Goal: Information Seeking & Learning: Learn about a topic

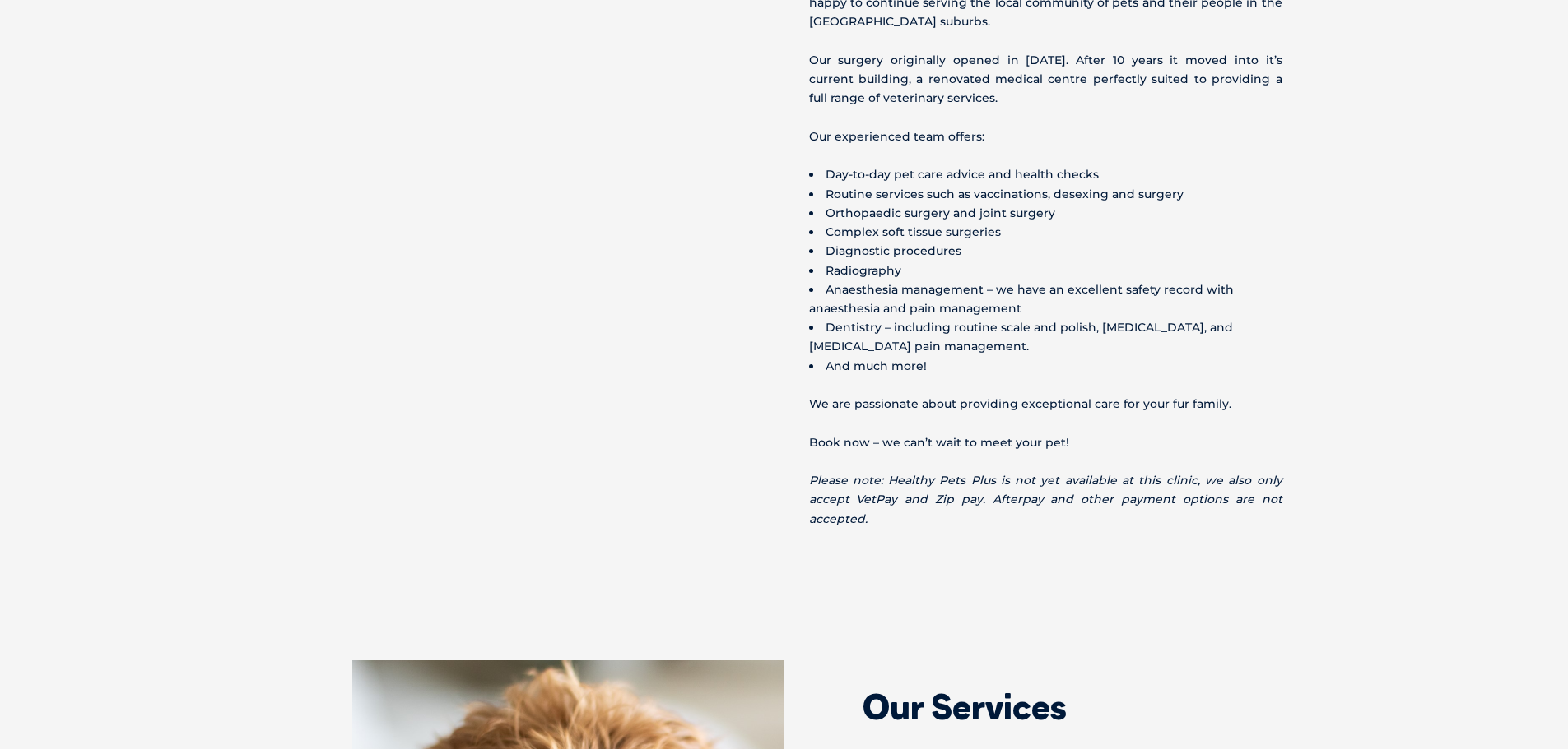
scroll to position [658, 0]
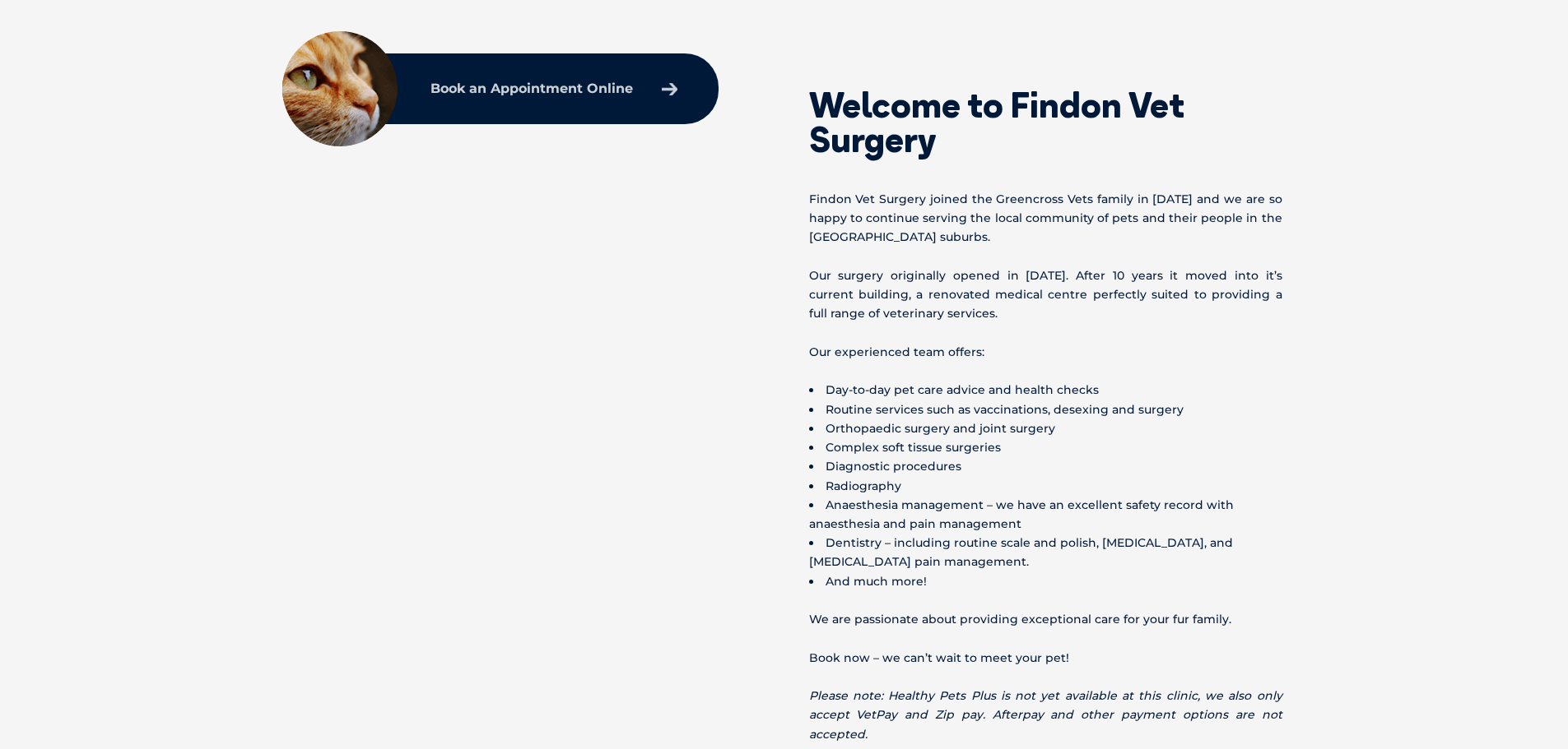
click at [529, 90] on p "Book an Appointment Online" at bounding box center [531, 89] width 202 height 14
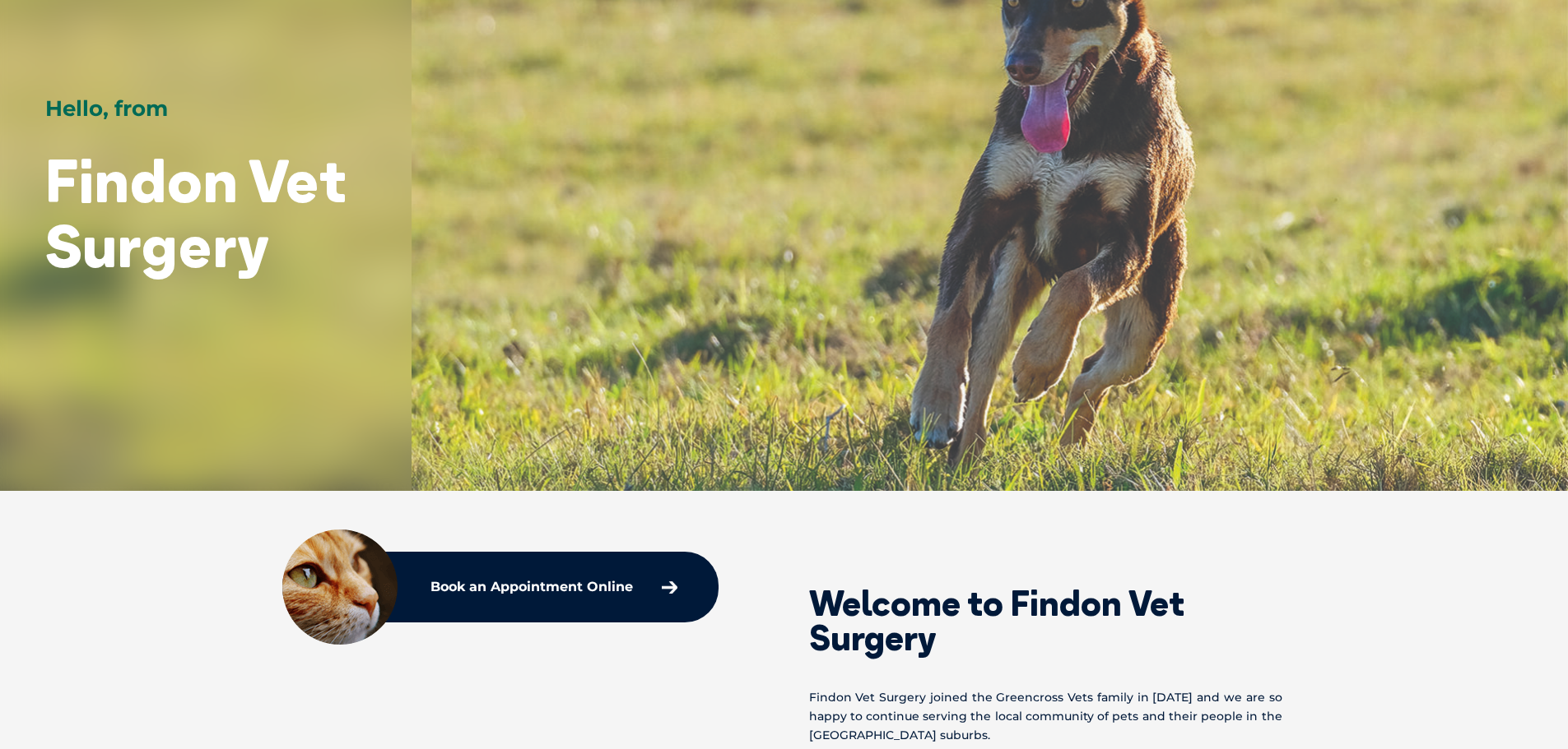
scroll to position [247, 0]
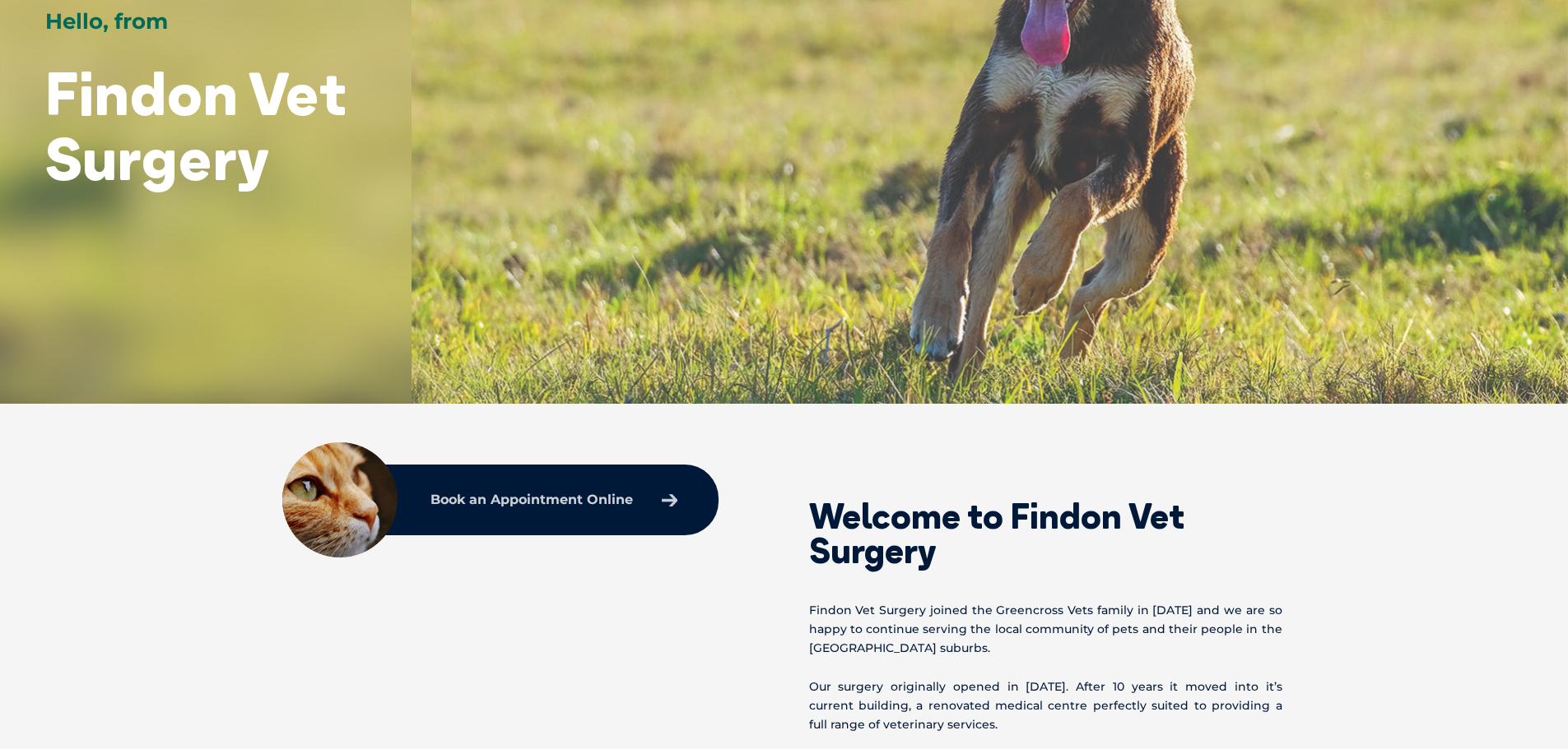
click at [626, 507] on link "Book an Appointment Online" at bounding box center [553, 500] width 263 height 30
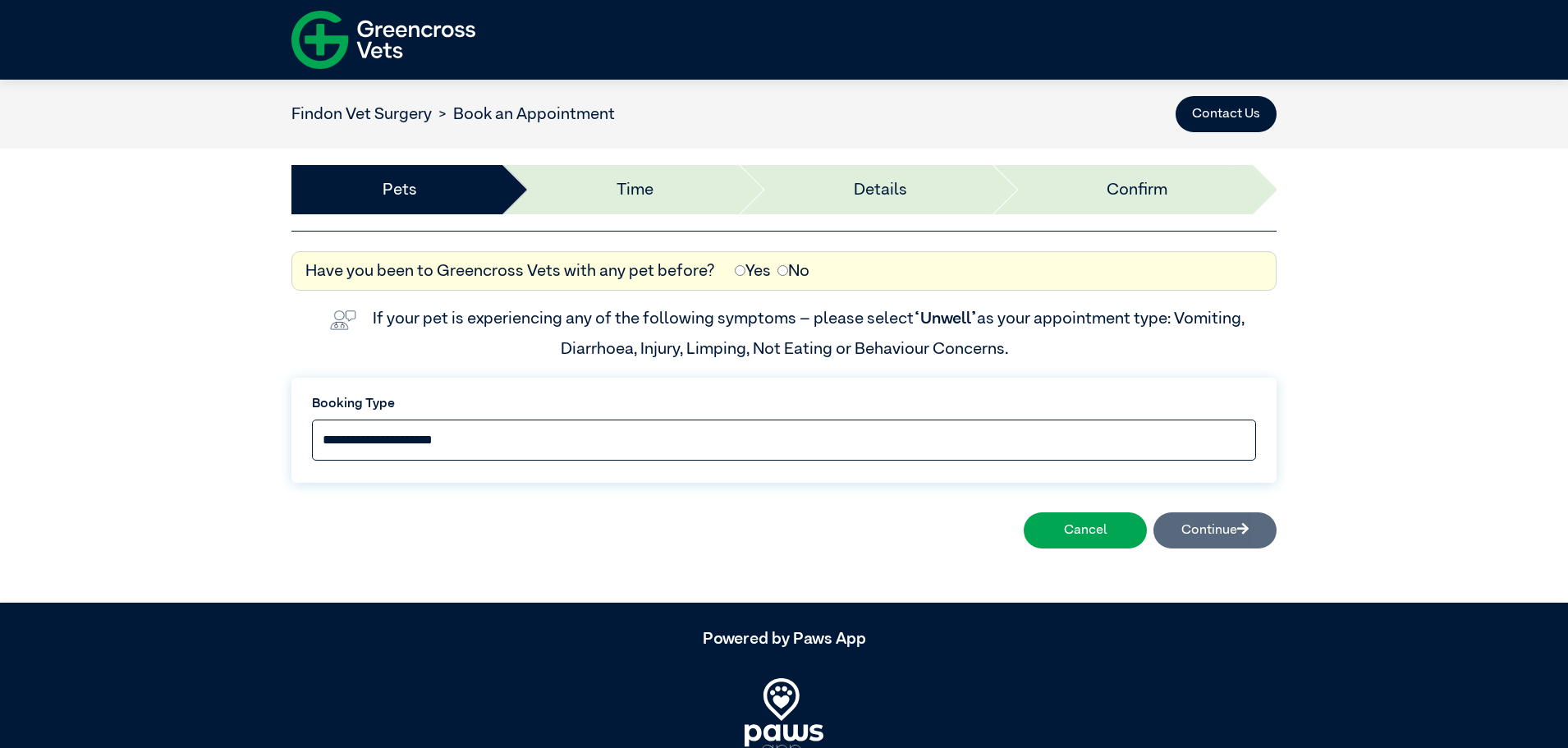
click at [702, 456] on select "**********" at bounding box center [784, 440] width 944 height 41
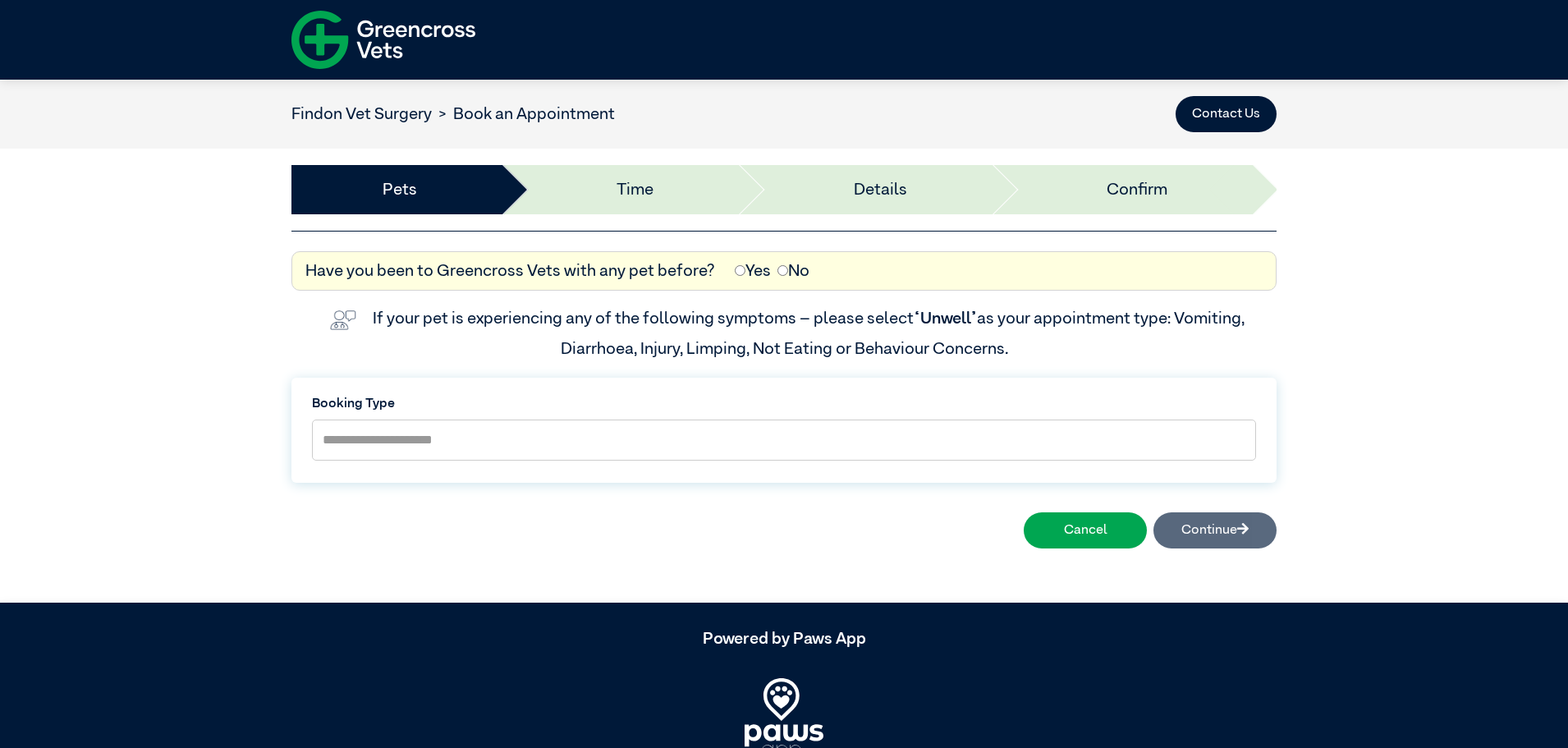
click at [229, 582] on article "**********" at bounding box center [784, 341] width 1568 height 524
click at [1211, 89] on div "Findon Vet Surgery Book an Appointment Contact Us" at bounding box center [784, 114] width 1568 height 69
click at [1210, 104] on button "Contact Us" at bounding box center [1226, 114] width 101 height 36
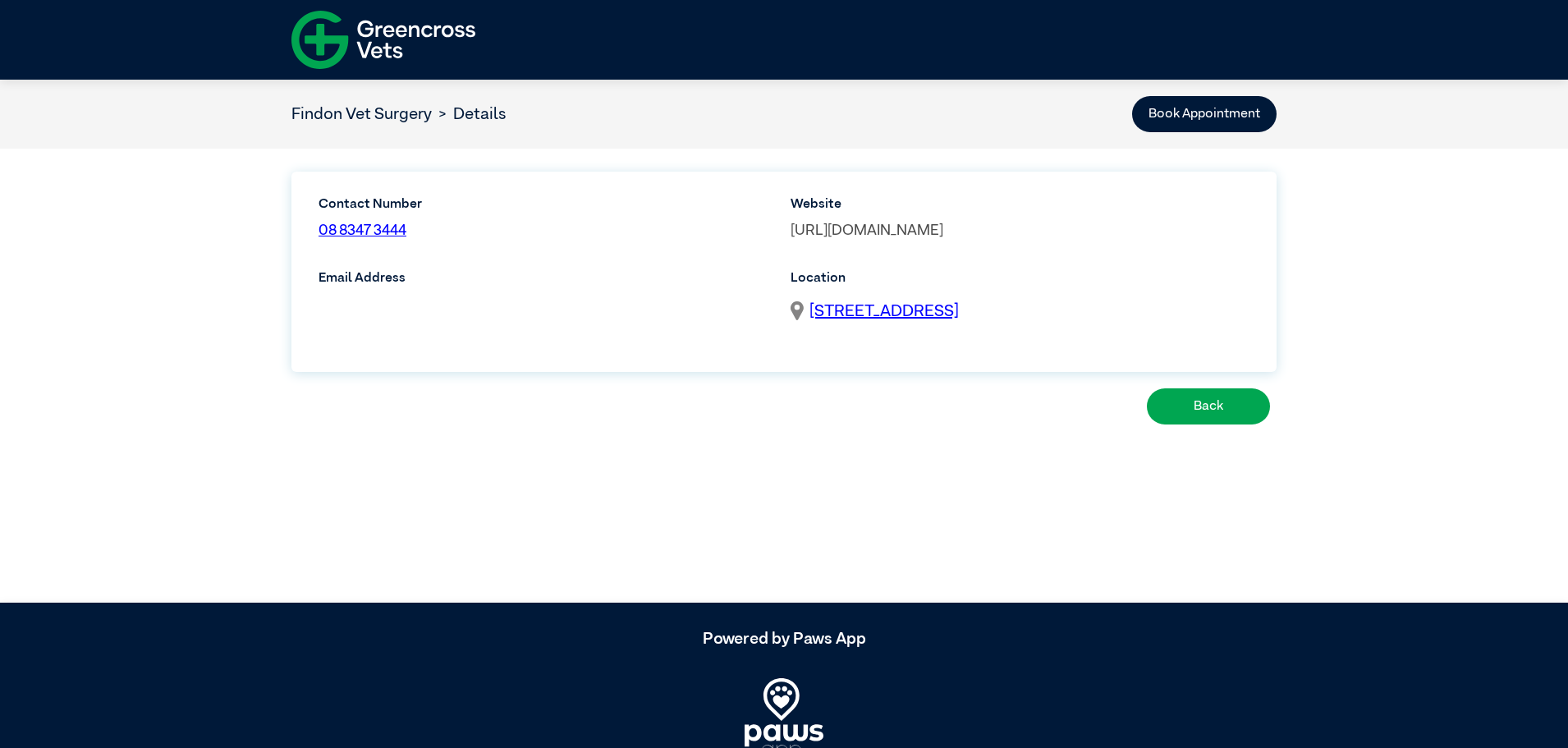
click at [906, 230] on link "https://www.greencrossvets.com.au/vets/findon-vet-surgery/" at bounding box center [867, 231] width 153 height 15
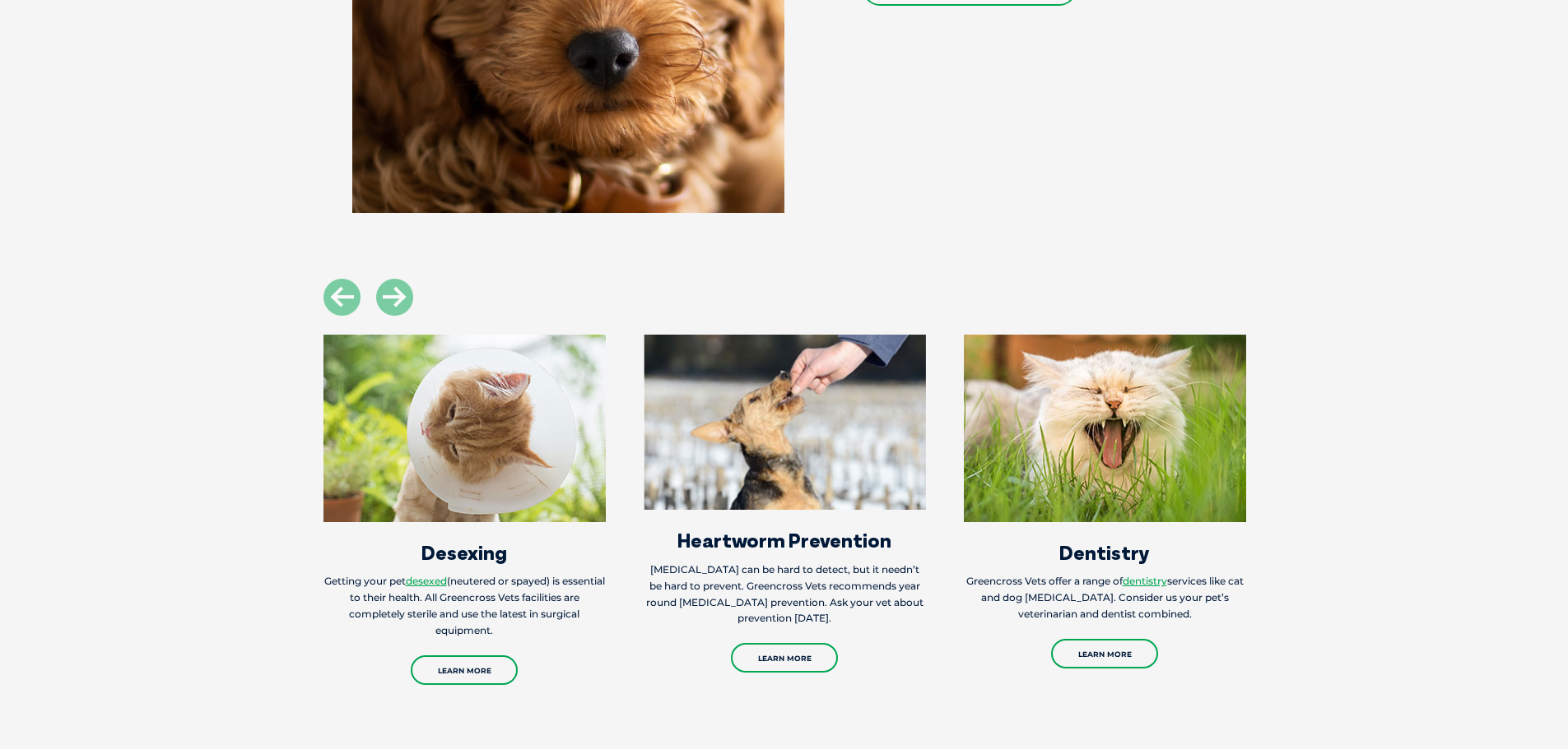
scroll to position [1727, 0]
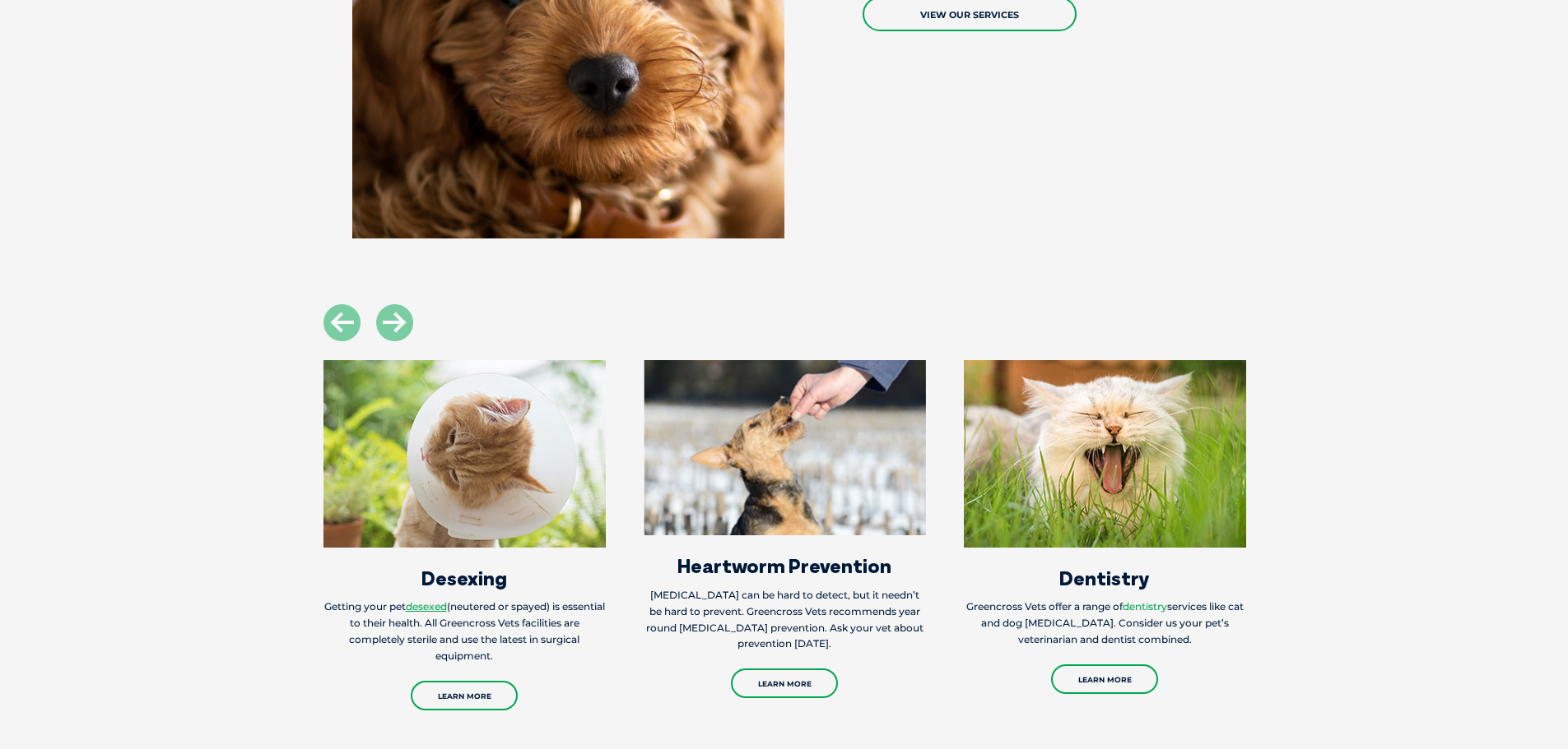
click at [1151, 607] on link "dentistry" at bounding box center [1144, 606] width 45 height 13
